Goal: Navigation & Orientation: Find specific page/section

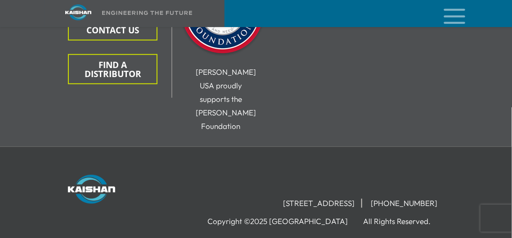
scroll to position [1493, 0]
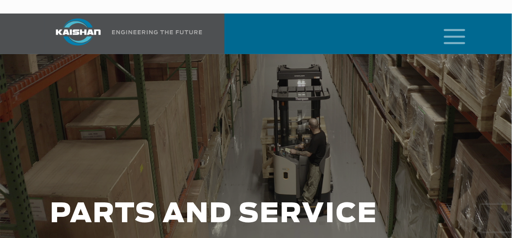
click at [448, 22] on icon "mobile menu" at bounding box center [454, 36] width 29 height 28
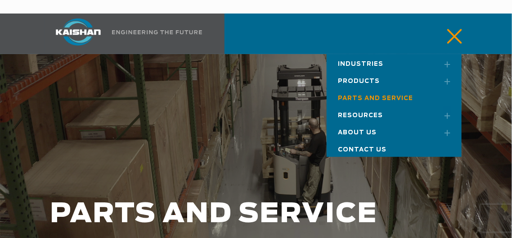
click at [370, 78] on span "Products" at bounding box center [359, 81] width 42 height 6
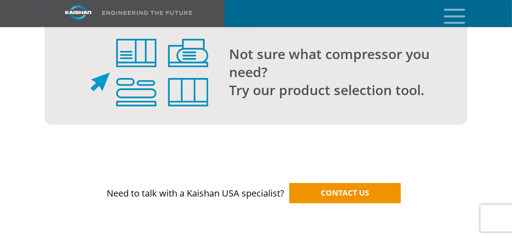
scroll to position [1168, 0]
